Goal: Task Accomplishment & Management: Use online tool/utility

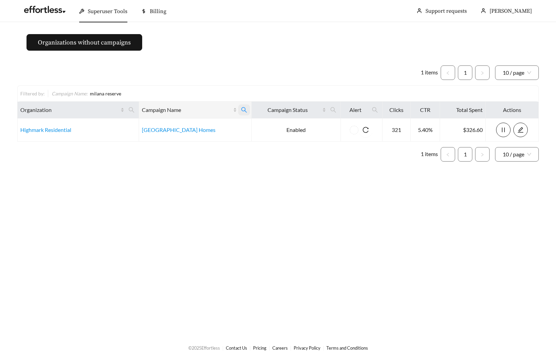
click at [247, 108] on icon "search" at bounding box center [244, 110] width 6 height 6
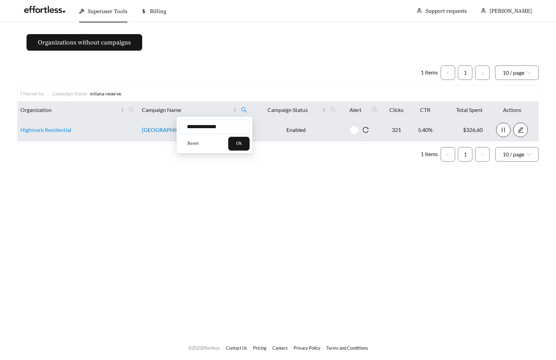
drag, startPoint x: 215, startPoint y: 126, endPoint x: 161, endPoint y: 128, distance: 53.7
click at [170, 127] on body "**********" at bounding box center [278, 180] width 556 height 360
type input "*********"
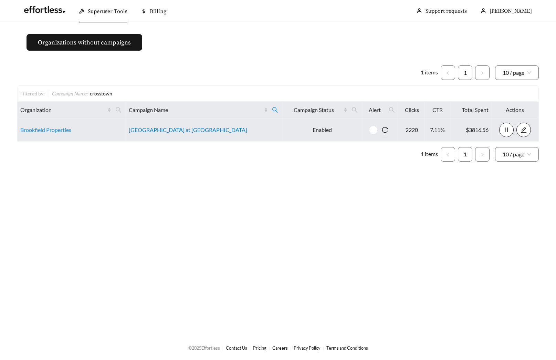
click at [169, 132] on link "[GEOGRAPHIC_DATA] at [GEOGRAPHIC_DATA]" at bounding box center [188, 129] width 118 height 7
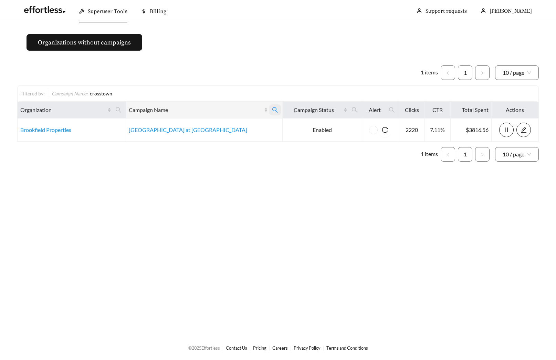
click at [272, 111] on icon "search" at bounding box center [275, 110] width 6 height 6
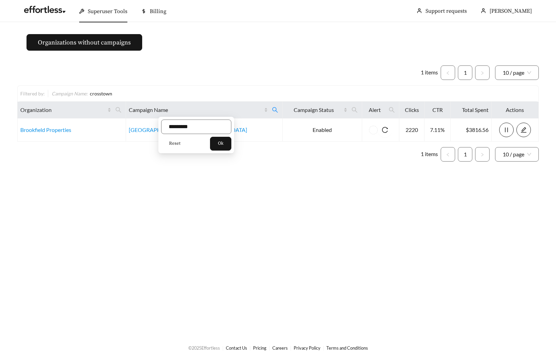
click at [180, 145] on span "Reset" at bounding box center [174, 143] width 11 height 7
click at [231, 146] on button "Ok" at bounding box center [220, 144] width 21 height 14
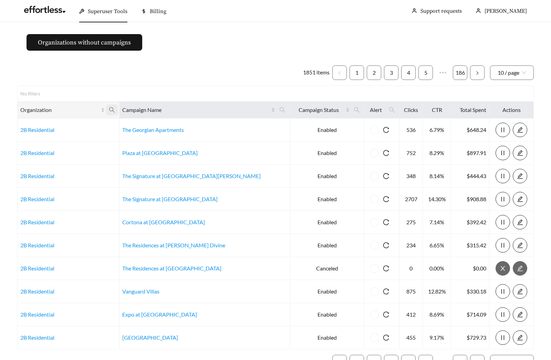
click at [115, 109] on icon "search" at bounding box center [112, 110] width 6 height 6
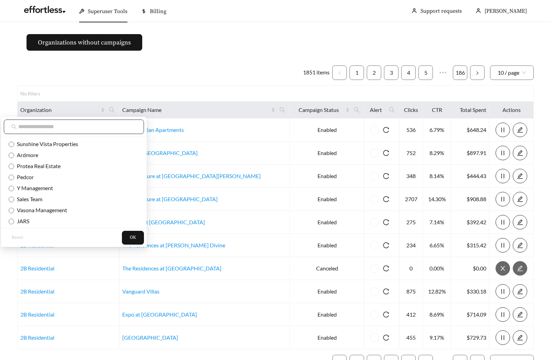
click at [100, 125] on input "text" at bounding box center [77, 127] width 118 height 8
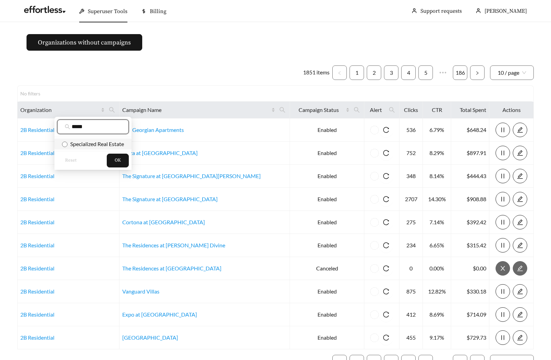
type input "*****"
click at [94, 138] on li "Specialized Real Estate" at bounding box center [92, 143] width 77 height 11
click at [121, 160] on span "OK" at bounding box center [118, 160] width 6 height 7
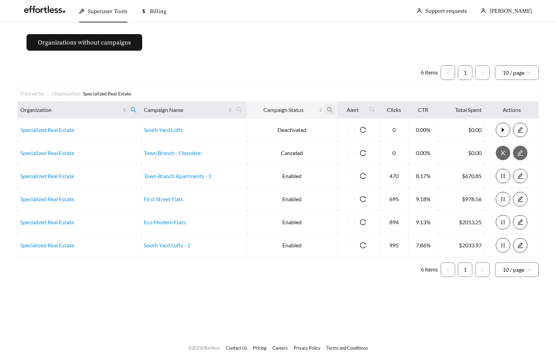
click at [329, 111] on icon "search" at bounding box center [330, 110] width 6 height 6
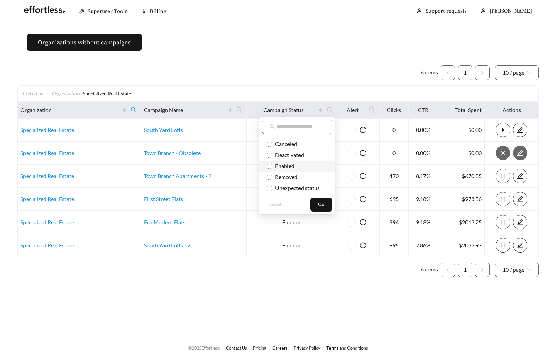
click at [293, 170] on li "Enabled" at bounding box center [297, 165] width 76 height 11
click at [319, 196] on div "Reset OK" at bounding box center [297, 204] width 76 height 19
click at [319, 200] on button "OK" at bounding box center [321, 205] width 22 height 14
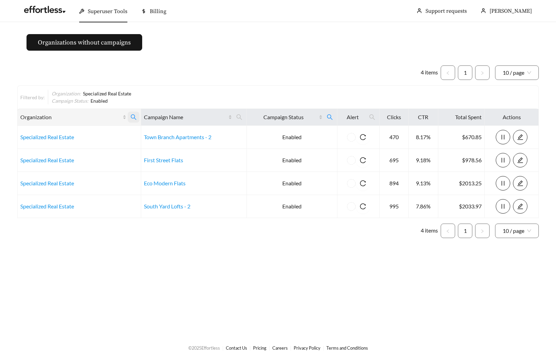
click at [133, 116] on icon "search" at bounding box center [134, 117] width 6 height 6
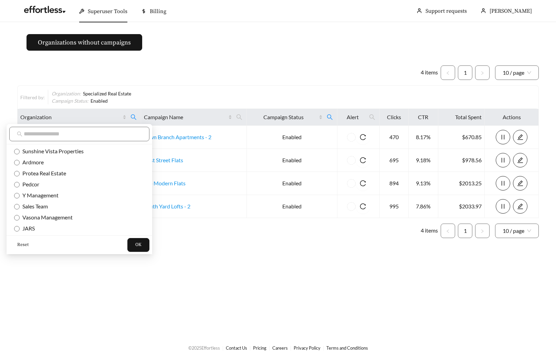
click at [25, 247] on span "Reset" at bounding box center [22, 244] width 11 height 7
click at [127, 247] on button "OK" at bounding box center [138, 245] width 22 height 14
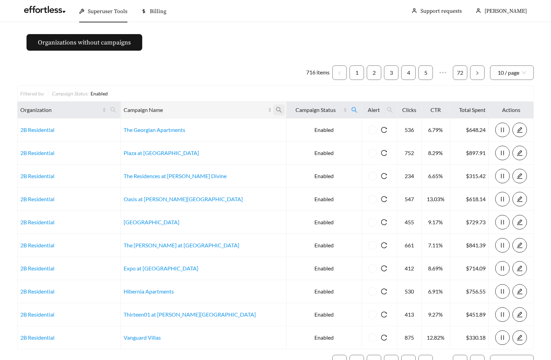
click at [276, 110] on icon "search" at bounding box center [279, 110] width 6 height 6
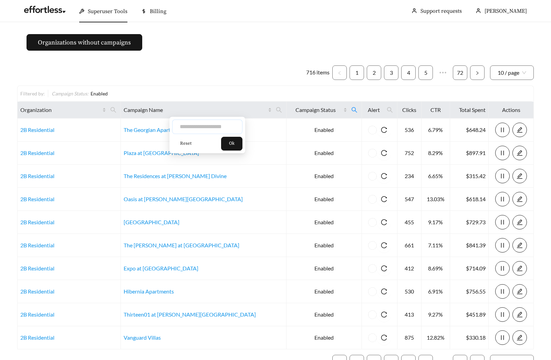
click at [206, 127] on input "text" at bounding box center [207, 126] width 70 height 14
type input "****"
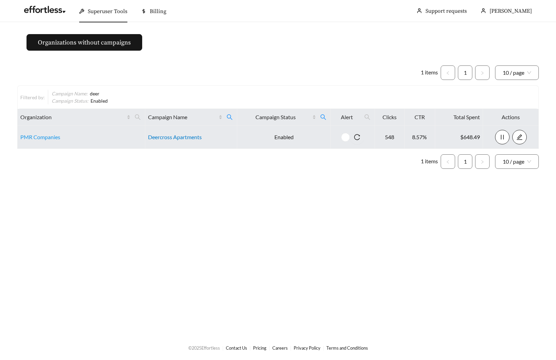
click at [171, 138] on link "Deercross Apartments" at bounding box center [175, 137] width 54 height 7
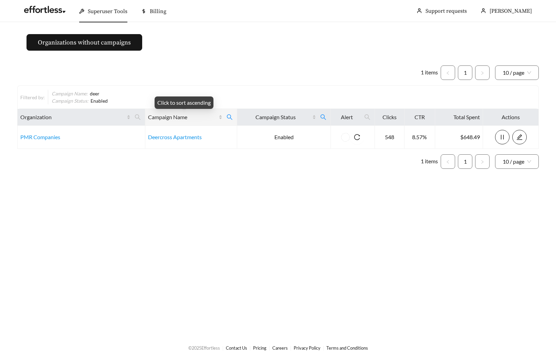
click at [236, 116] on th "Campaign Name" at bounding box center [191, 117] width 92 height 17
click at [228, 117] on icon "search" at bounding box center [230, 117] width 6 height 6
click at [227, 116] on icon "search" at bounding box center [230, 117] width 6 height 6
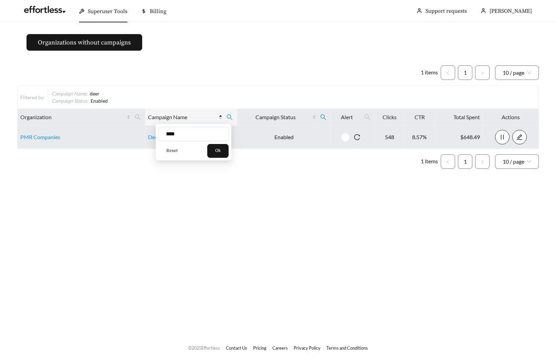
drag, startPoint x: 205, startPoint y: 134, endPoint x: 112, endPoint y: 131, distance: 93.4
click at [119, 131] on body "Superuser Tools Billing [PERSON_NAME] Support requests More Organizations witho…" at bounding box center [278, 180] width 556 height 360
type input "*"
type input "******"
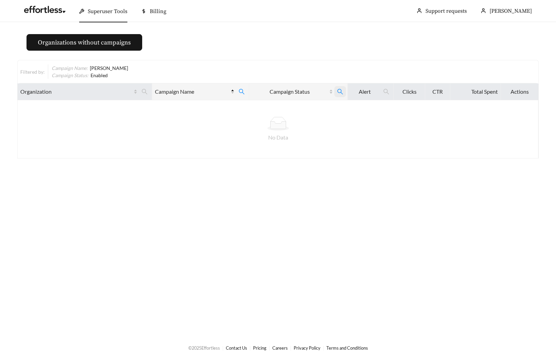
click at [338, 93] on icon "search" at bounding box center [340, 91] width 6 height 6
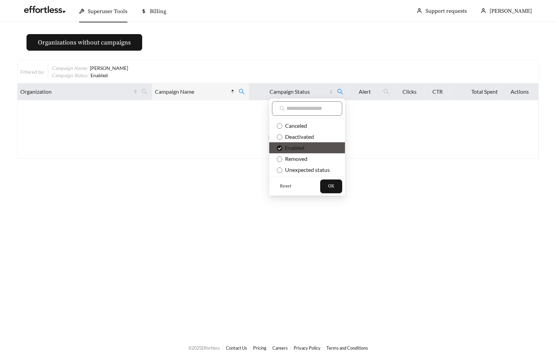
click at [282, 186] on span "Reset" at bounding box center [285, 186] width 11 height 7
click at [334, 188] on button "OK" at bounding box center [331, 186] width 22 height 14
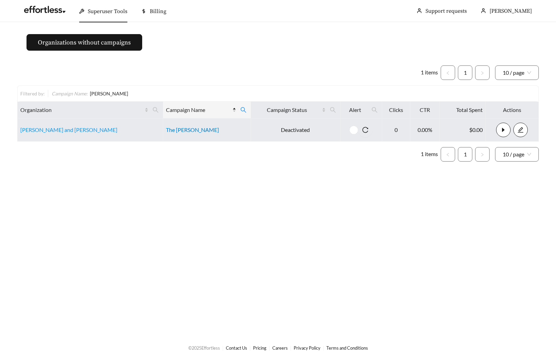
click at [166, 131] on link "The [PERSON_NAME]" at bounding box center [192, 129] width 53 height 7
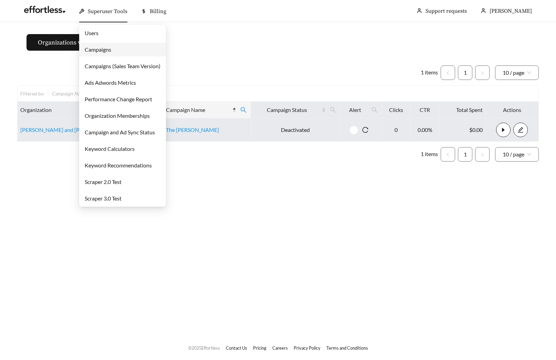
click at [98, 35] on link "Users" at bounding box center [92, 33] width 14 height 7
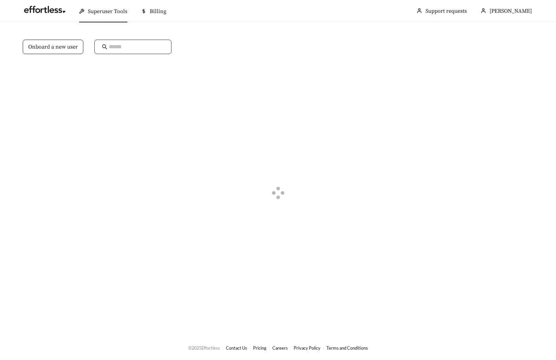
click at [147, 44] on input "text" at bounding box center [136, 47] width 55 height 8
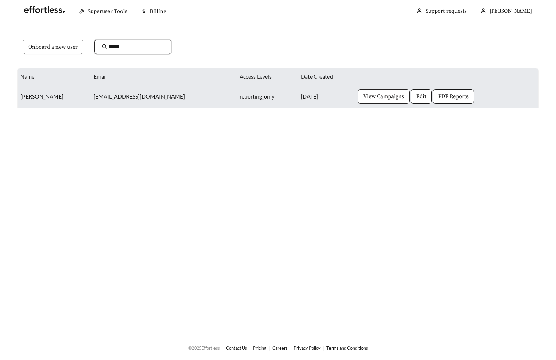
type input "*****"
click at [363, 98] on span "View Campaigns" at bounding box center [383, 96] width 41 height 8
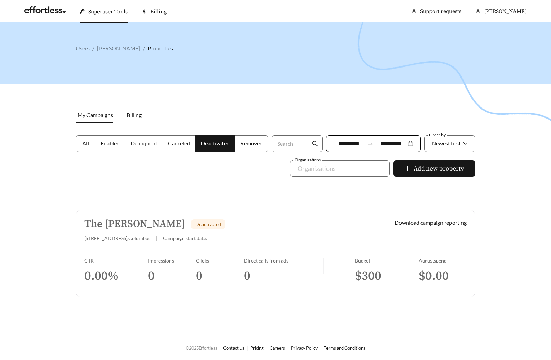
click at [82, 143] on span "All" at bounding box center [85, 143] width 7 height 7
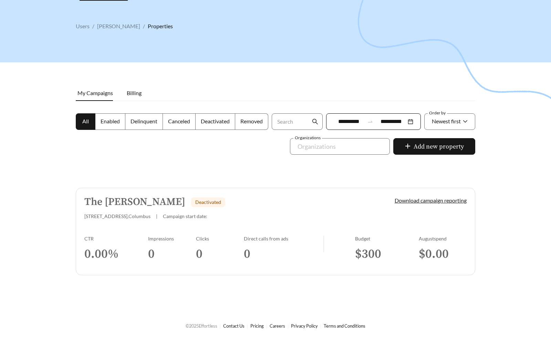
click at [37, 201] on div at bounding box center [275, 180] width 551 height 360
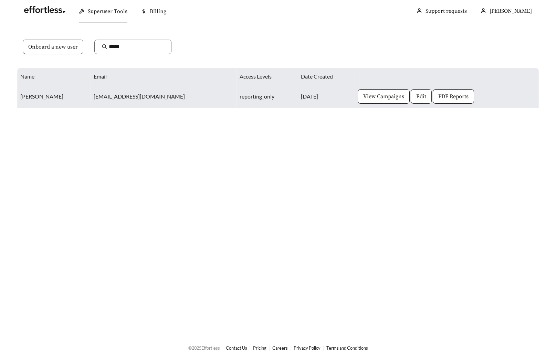
click at [411, 89] on button "Edit" at bounding box center [421, 96] width 21 height 14
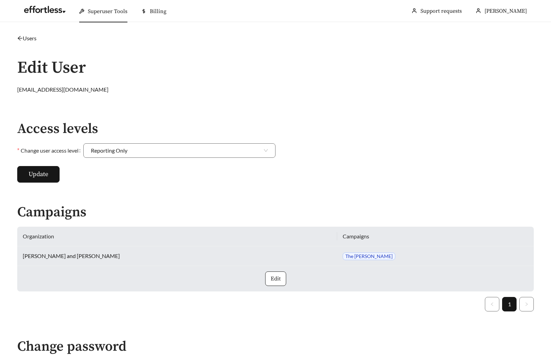
scroll to position [311, 0]
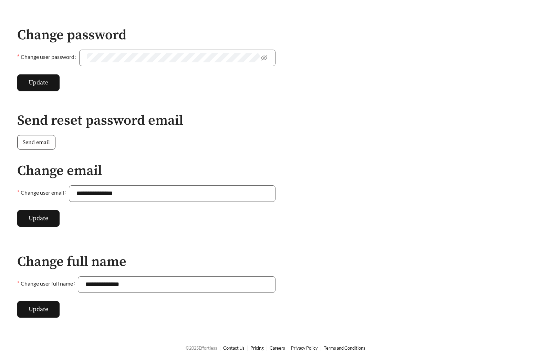
click at [40, 145] on span "Send email" at bounding box center [36, 142] width 27 height 8
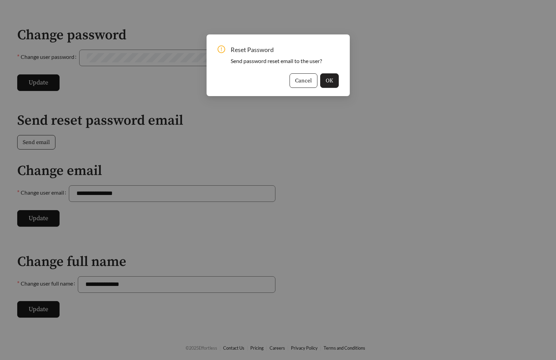
click at [338, 76] on div "Reset Password Send password reset email to the user? Cancel OK" at bounding box center [278, 65] width 143 height 62
click at [330, 79] on span "OK" at bounding box center [330, 80] width 8 height 8
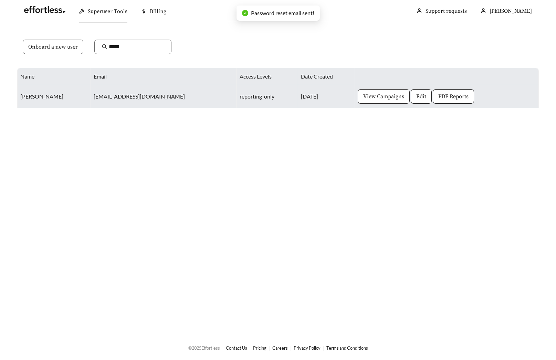
click at [363, 98] on span "View Campaigns" at bounding box center [383, 96] width 41 height 8
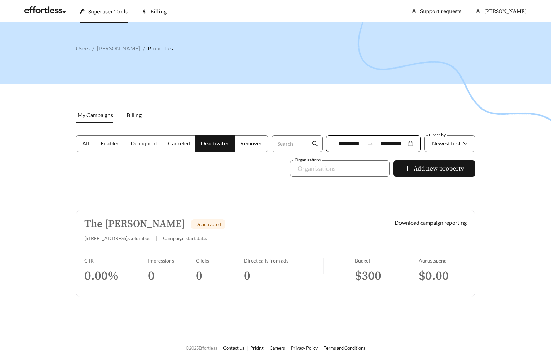
click at [261, 180] on div at bounding box center [275, 202] width 551 height 360
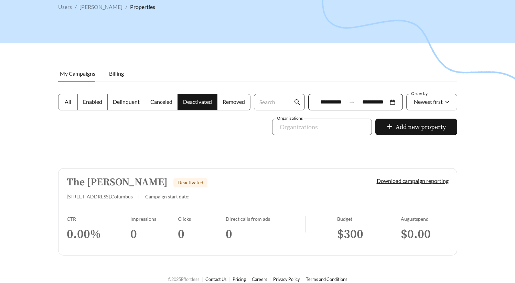
scroll to position [48, 0]
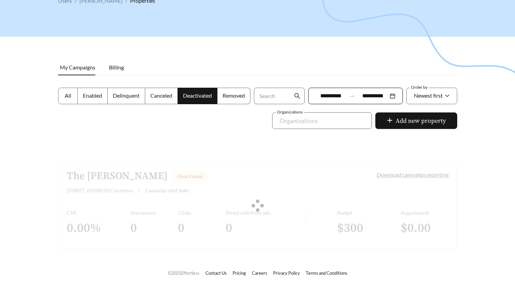
click at [65, 97] on span "All" at bounding box center [68, 95] width 7 height 7
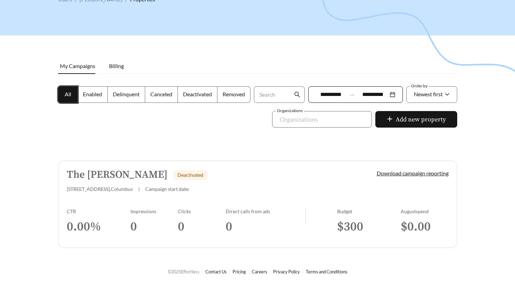
scroll to position [50, 0]
click at [228, 128] on div at bounding box center [257, 113] width 515 height 283
click at [215, 177] on div "The [PERSON_NAME] Deactivated" at bounding box center [210, 174] width 287 height 11
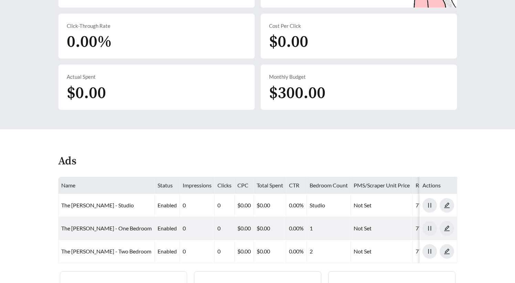
scroll to position [203, 0]
click at [210, 138] on main "**********" at bounding box center [257, 121] width 515 height 605
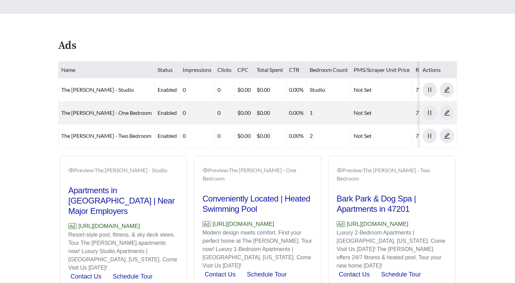
scroll to position [337, 0]
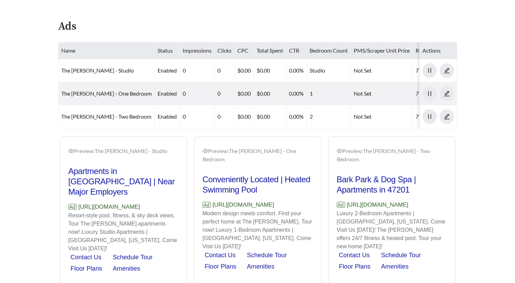
click at [117, 28] on div "Ads" at bounding box center [257, 29] width 399 height 20
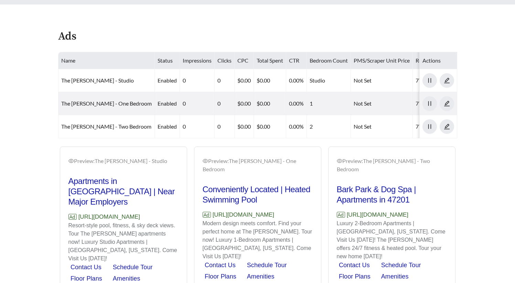
scroll to position [326, 0]
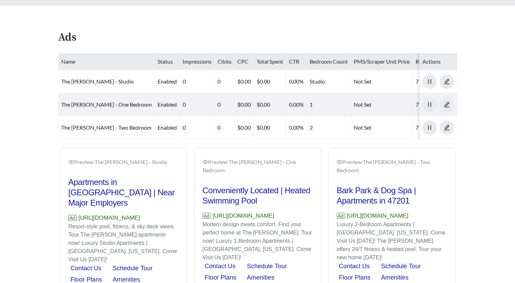
click at [197, 40] on div "Ads" at bounding box center [257, 40] width 399 height 20
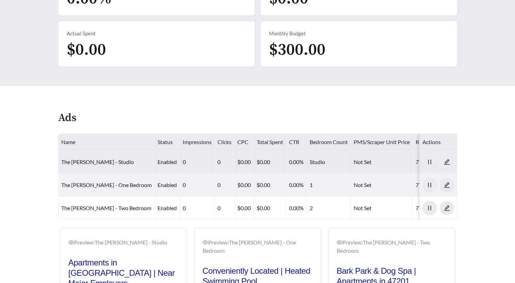
scroll to position [245, 0]
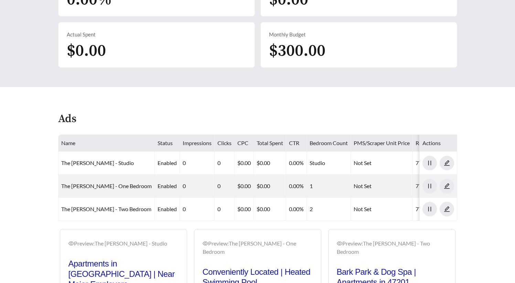
click at [215, 112] on div "Ads" at bounding box center [257, 122] width 399 height 20
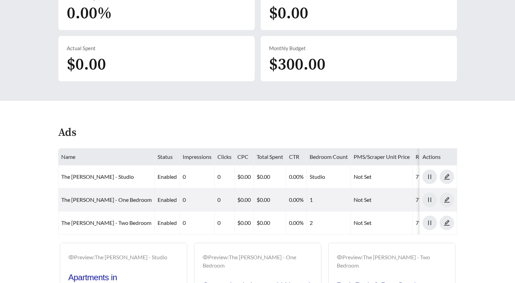
scroll to position [228, 0]
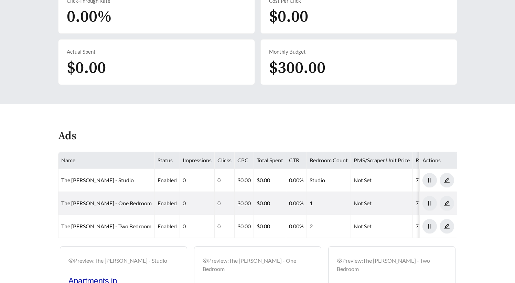
click at [371, 121] on main "**********" at bounding box center [257, 96] width 515 height 605
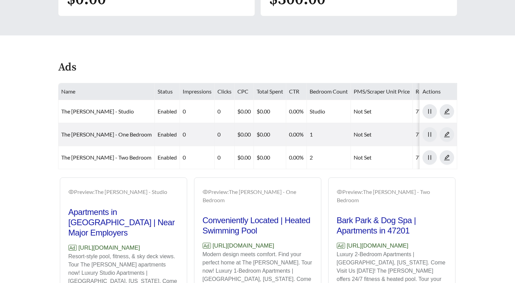
scroll to position [298, 0]
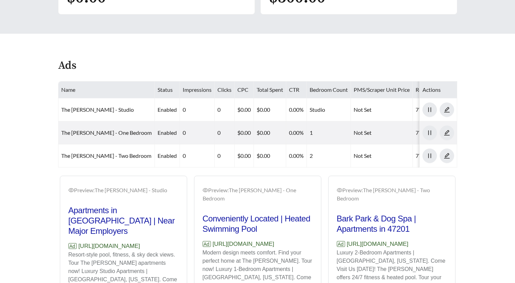
click at [276, 60] on div "Ads" at bounding box center [257, 69] width 399 height 20
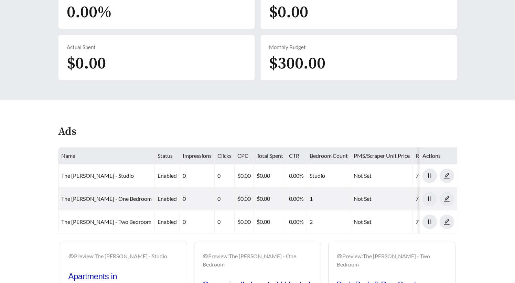
scroll to position [223, 0]
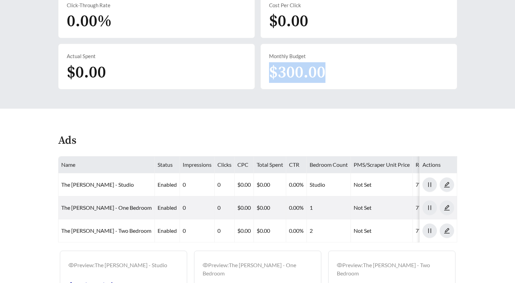
drag, startPoint x: 267, startPoint y: 69, endPoint x: 326, endPoint y: 70, distance: 58.5
click at [326, 70] on div "Monthly Budget $300.00" at bounding box center [359, 66] width 196 height 45
click at [344, 72] on div "Monthly Budget $300.00" at bounding box center [359, 66] width 196 height 45
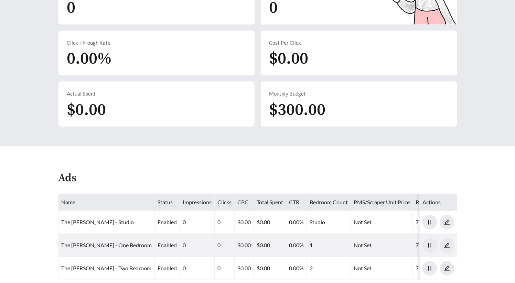
scroll to position [185, 0]
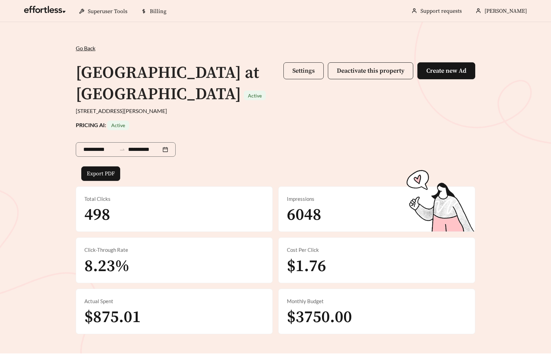
click at [297, 69] on span "Settings" at bounding box center [303, 71] width 22 height 8
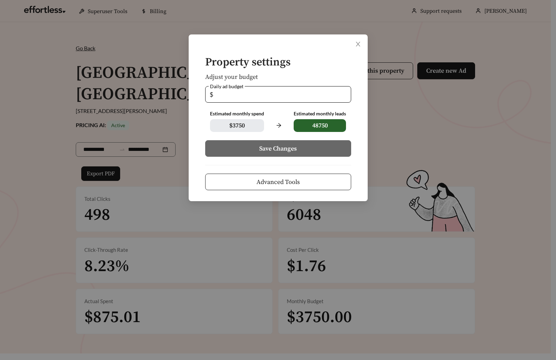
click at [274, 177] on button "Advanced Tools" at bounding box center [278, 182] width 146 height 17
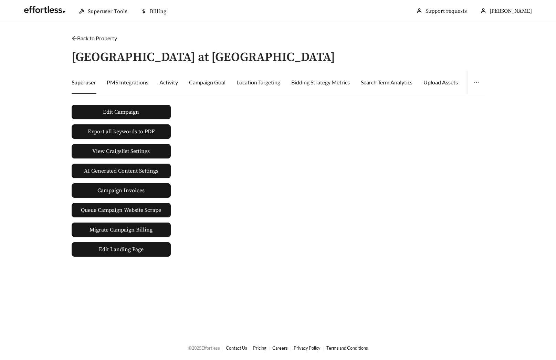
click at [435, 82] on div "Upload Assets" at bounding box center [441, 82] width 34 height 8
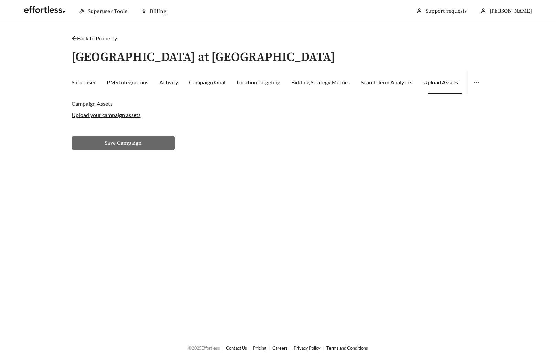
click at [73, 117] on label "Upload your campaign assets" at bounding box center [106, 115] width 69 height 7
click at [0, 0] on input "Upload your campaign assets" at bounding box center [0, 0] width 0 height 0
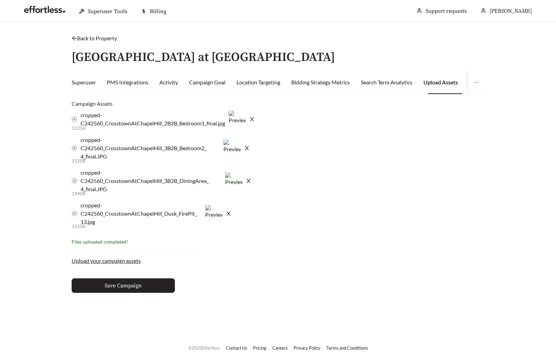
click at [141, 281] on span "Save Campaign" at bounding box center [123, 285] width 37 height 8
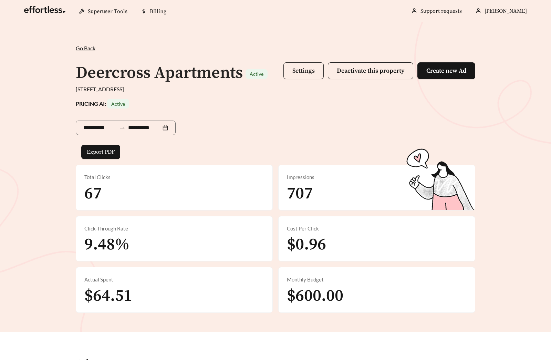
click at [286, 71] on button "Settings" at bounding box center [303, 70] width 40 height 17
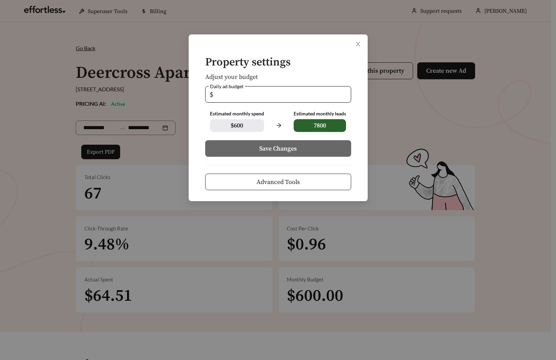
click at [258, 178] on span "Advanced Tools" at bounding box center [278, 181] width 43 height 9
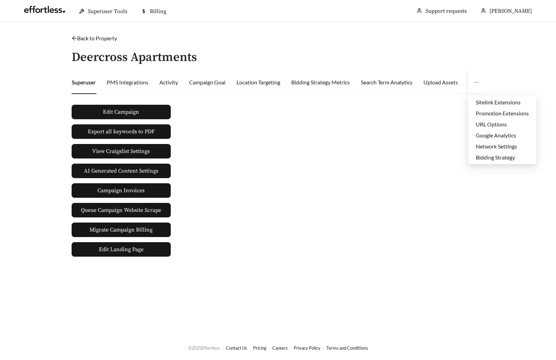
click at [441, 88] on div "Upload Assets" at bounding box center [441, 82] width 34 height 23
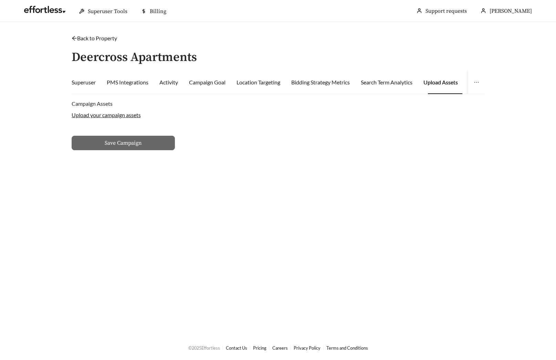
click at [124, 112] on label "Upload your campaign assets" at bounding box center [106, 115] width 69 height 7
click at [0, 0] on input "Upload your campaign assets" at bounding box center [0, 0] width 0 height 0
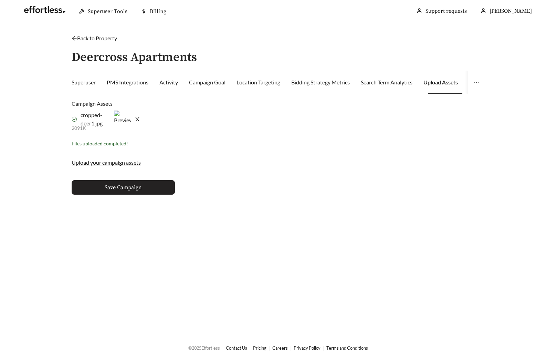
click at [129, 186] on span "Save Campaign" at bounding box center [123, 187] width 37 height 8
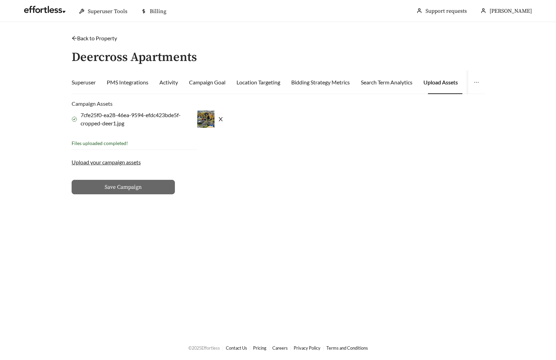
click at [95, 34] on div "Back to Property /" at bounding box center [278, 38] width 413 height 8
click at [94, 36] on link "Back to Property" at bounding box center [94, 38] width 45 height 7
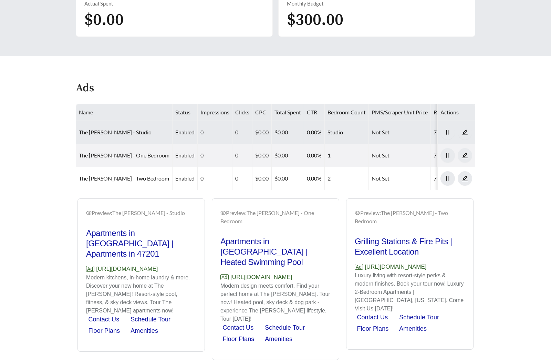
scroll to position [279, 0]
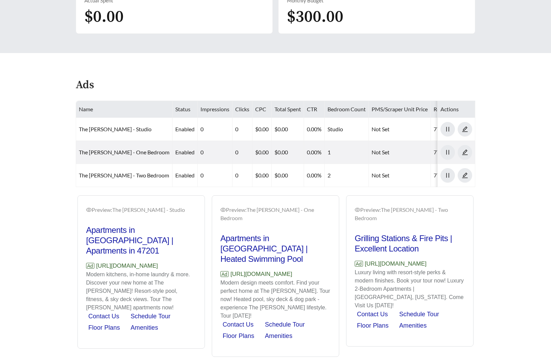
drag, startPoint x: 181, startPoint y: 260, endPoint x: 96, endPoint y: 260, distance: 84.7
click at [96, 260] on div "Preview: The Taylor - Studio Apartments in Columbus | Apartments in 47201 Ad ht…" at bounding box center [275, 276] width 403 height 162
copy p "[URL][DOMAIN_NAME]"
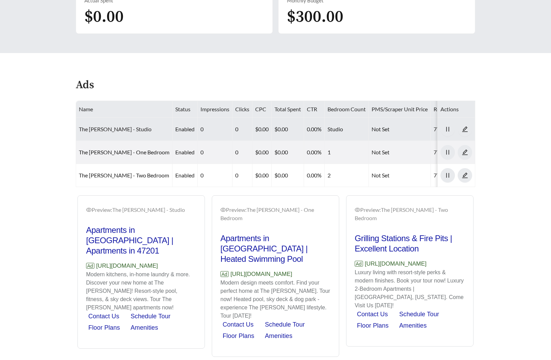
click at [94, 129] on link "The [PERSON_NAME] - Studio" at bounding box center [115, 129] width 73 height 7
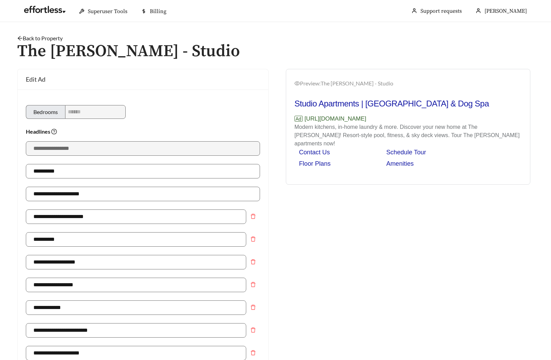
click at [45, 38] on link "Back to Property" at bounding box center [39, 38] width 45 height 7
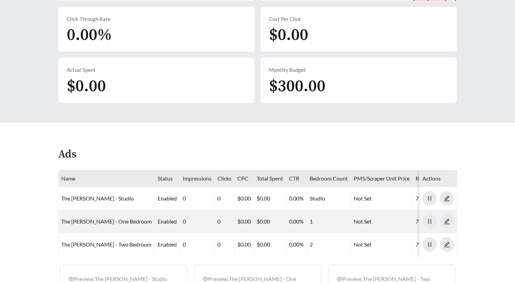
scroll to position [239, 0]
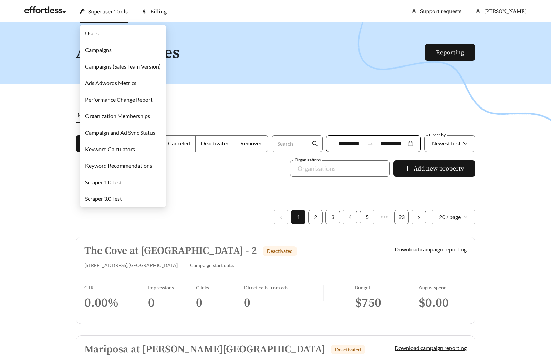
click at [95, 46] on link "Campaigns" at bounding box center [98, 49] width 27 height 7
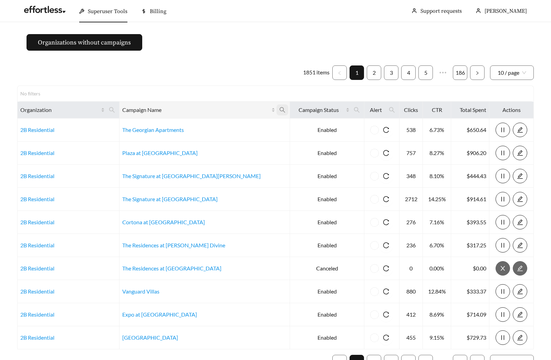
click at [279, 109] on icon "search" at bounding box center [282, 110] width 6 height 6
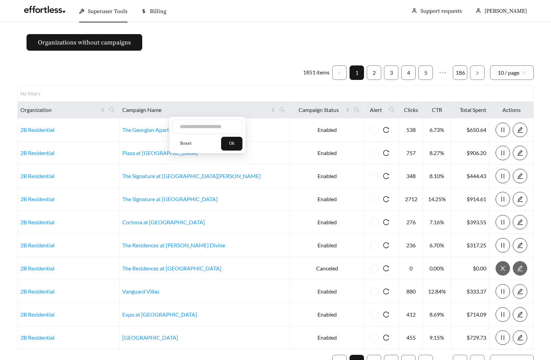
click at [202, 125] on input "text" at bounding box center [207, 126] width 70 height 14
type input "**********"
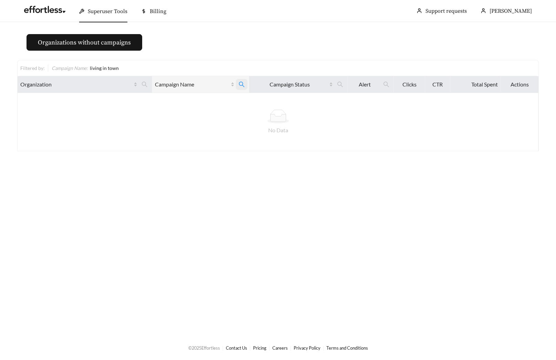
click at [243, 87] on icon "search" at bounding box center [242, 84] width 6 height 6
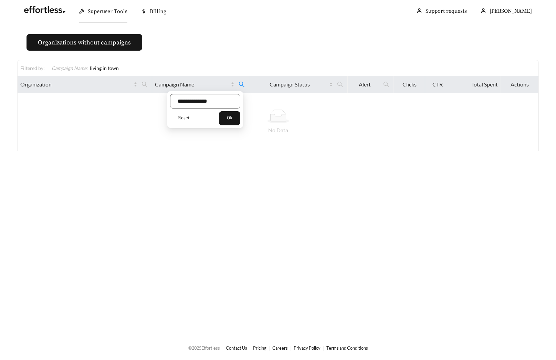
click at [178, 119] on span "Reset" at bounding box center [183, 118] width 11 height 7
click at [232, 117] on span "Ok" at bounding box center [230, 118] width 6 height 7
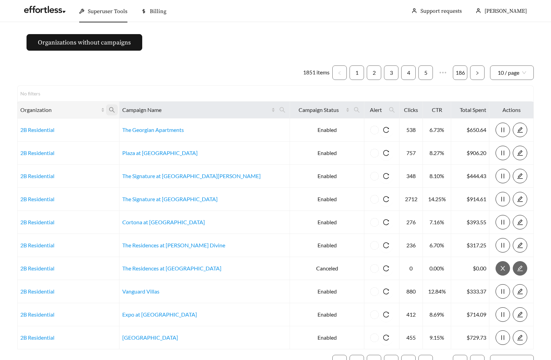
click at [114, 111] on icon "search" at bounding box center [112, 110] width 6 height 6
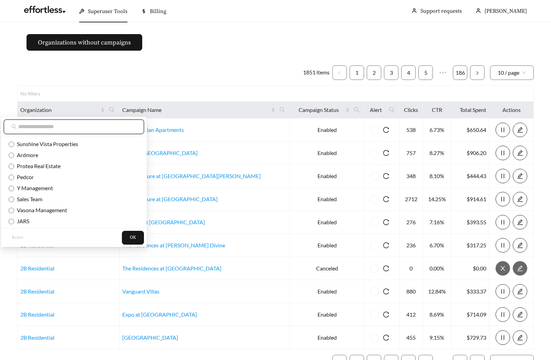
click at [90, 123] on input "text" at bounding box center [77, 127] width 118 height 8
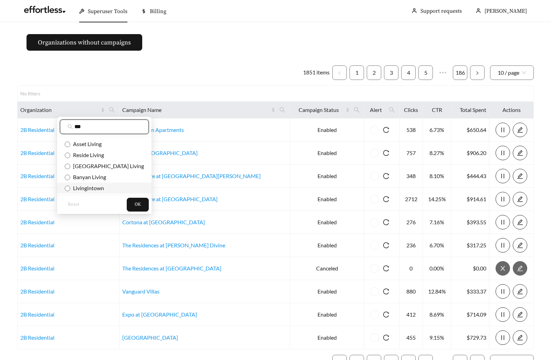
type input "***"
click at [82, 190] on span "Livingintown" at bounding box center [87, 188] width 34 height 7
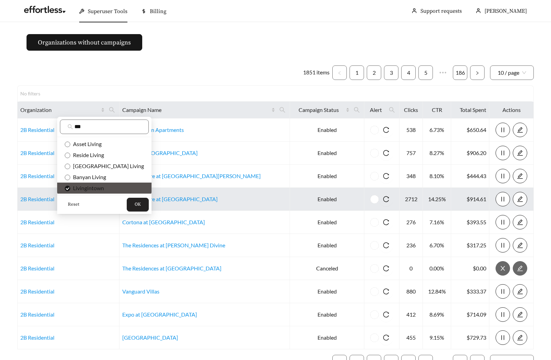
click at [135, 204] on span "OK" at bounding box center [138, 204] width 6 height 7
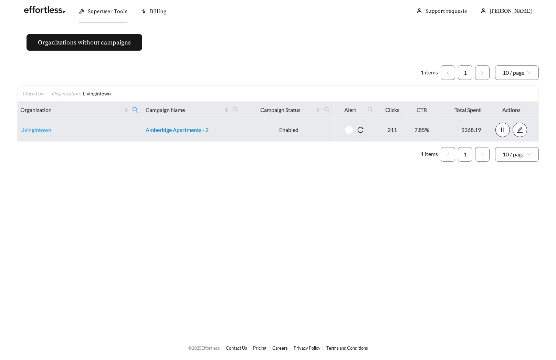
click at [181, 129] on link "Amberidge Apartments - 2" at bounding box center [177, 129] width 63 height 7
